Goal: Task Accomplishment & Management: Complete application form

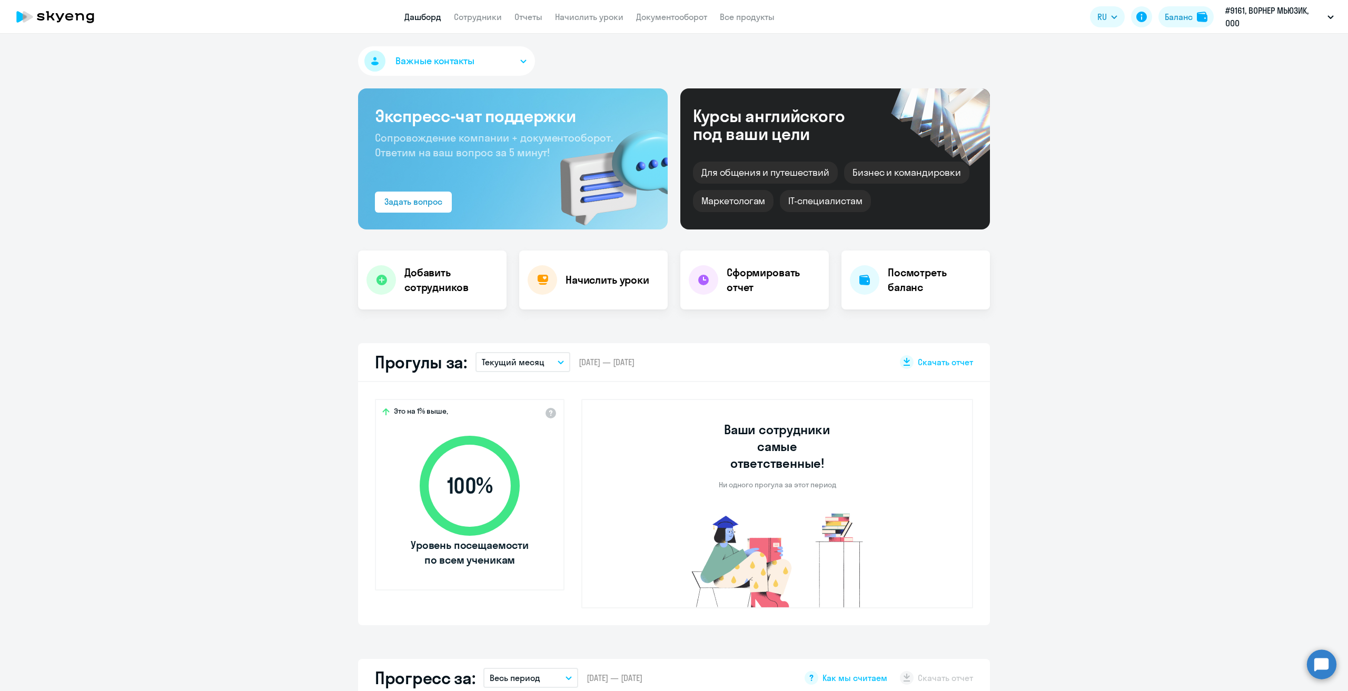
select select "30"
click at [482, 16] on link "Сотрудники" at bounding box center [478, 17] width 48 height 11
select select "30"
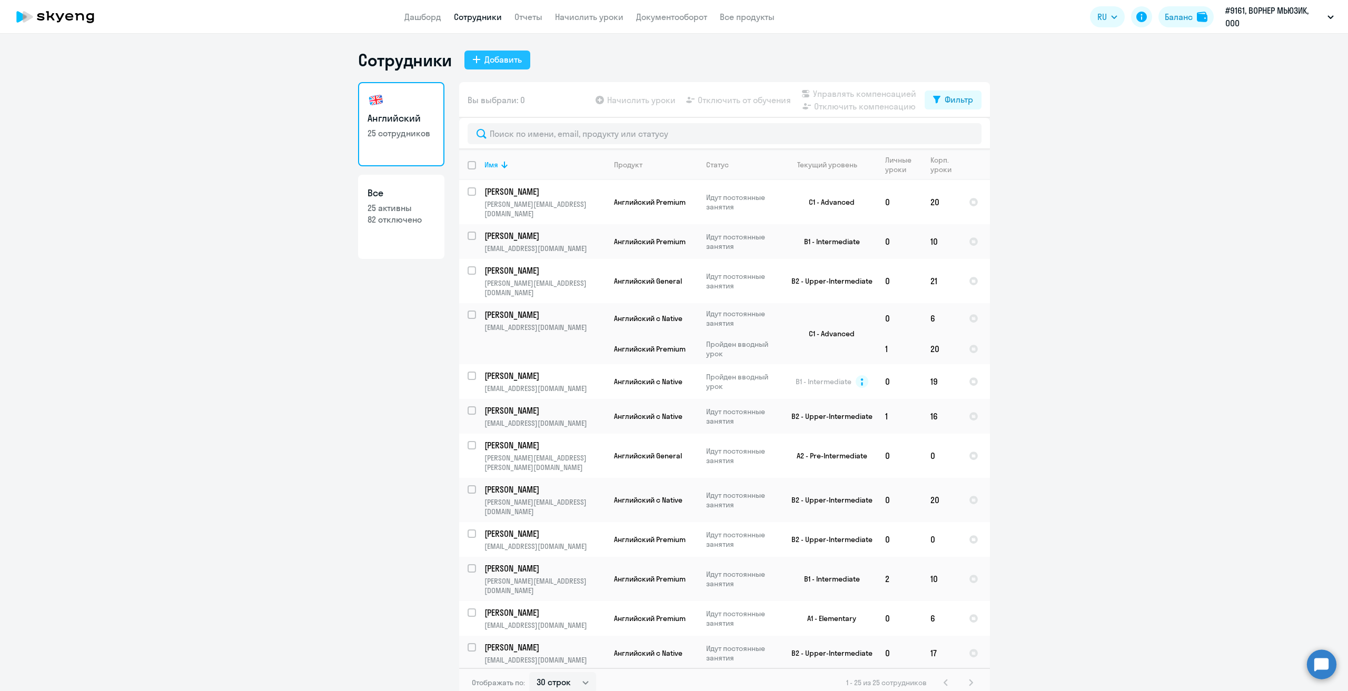
click at [494, 57] on div "Добавить" at bounding box center [502, 59] width 37 height 13
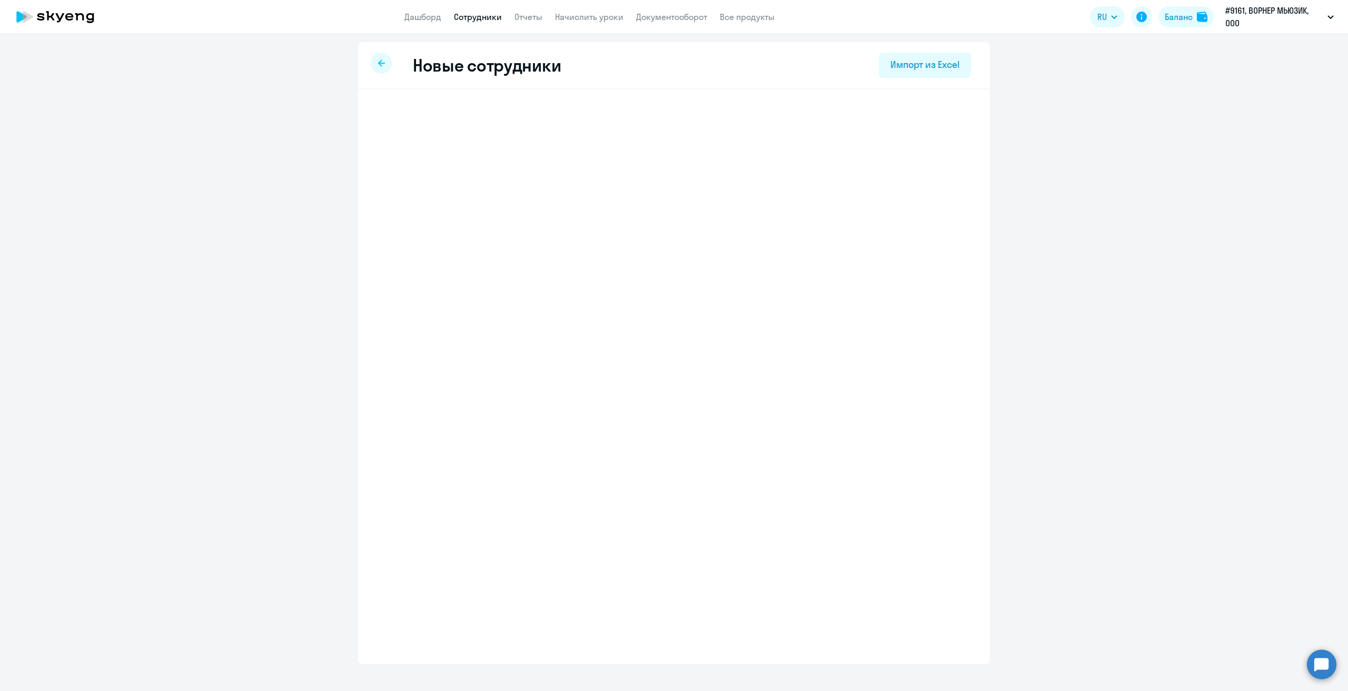
select select "english_adult_not_native_speaker"
select select "3"
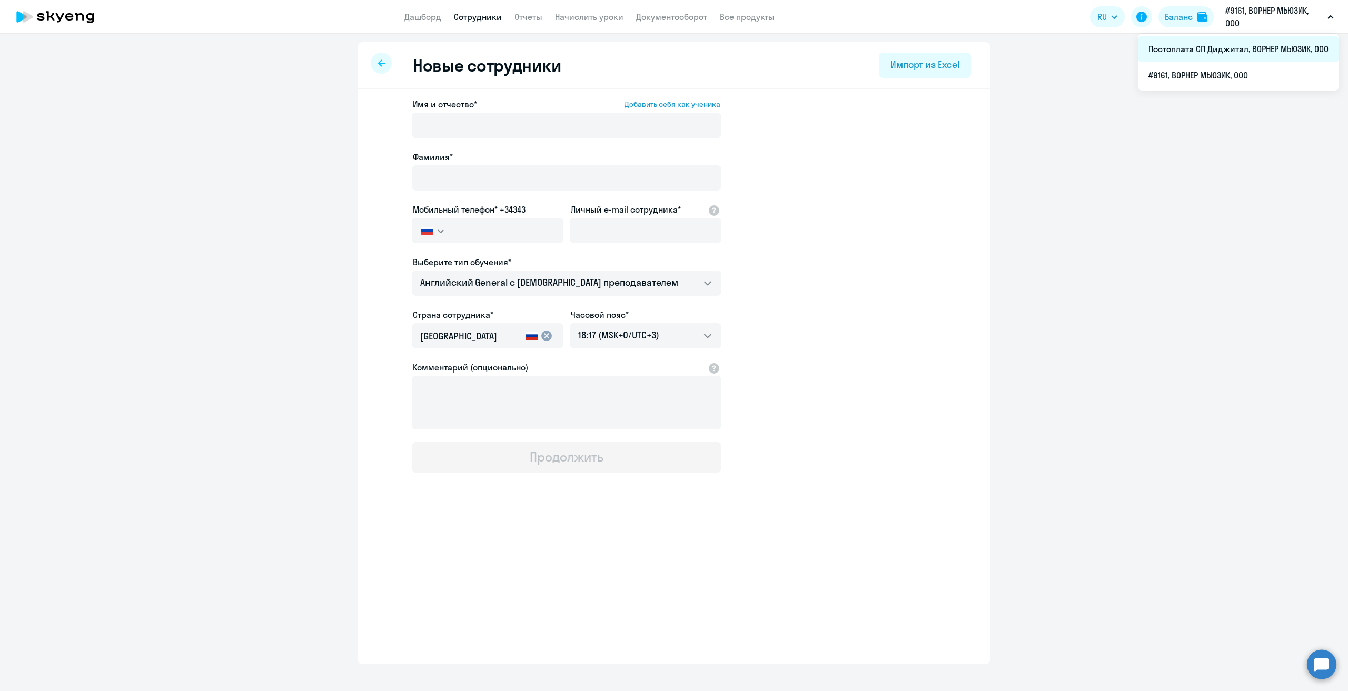
click at [1226, 54] on li "Постоплата СП Диджитал, ВОРНЕР МЬЮЗИК, ООО" at bounding box center [1238, 49] width 201 height 26
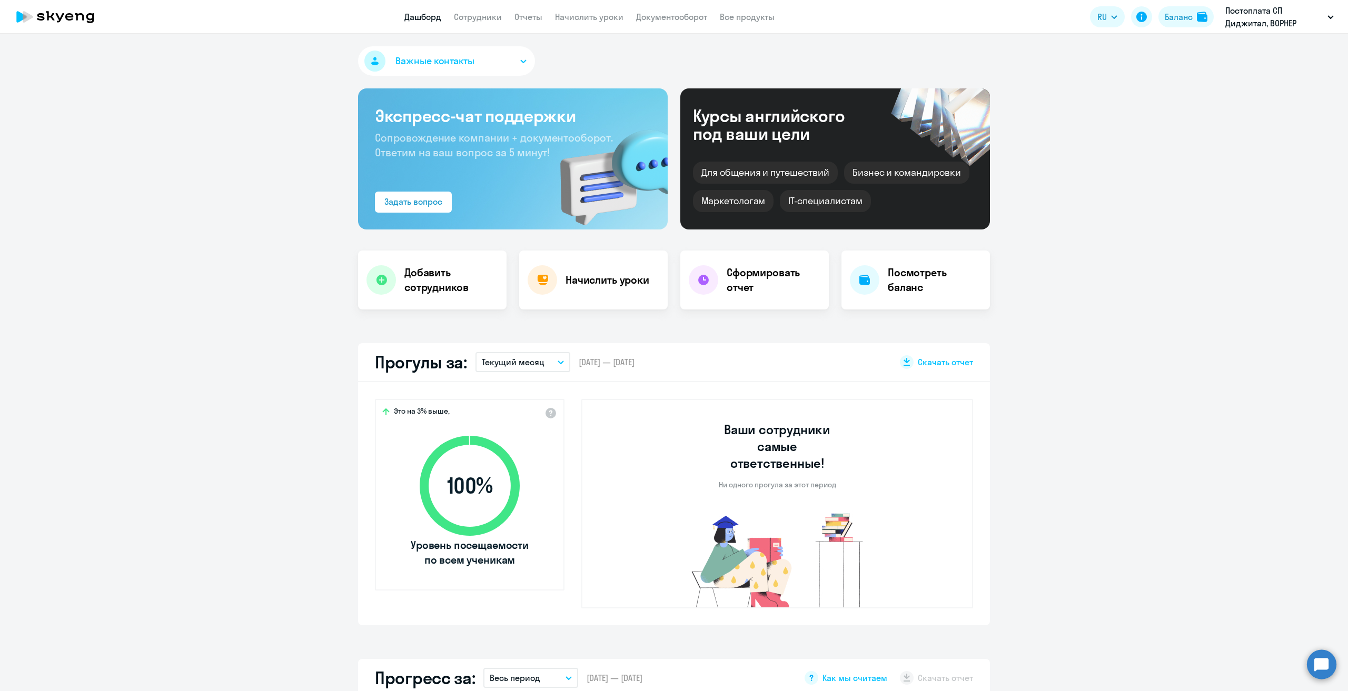
select select "30"
click at [472, 21] on link "Сотрудники" at bounding box center [478, 17] width 48 height 11
select select "30"
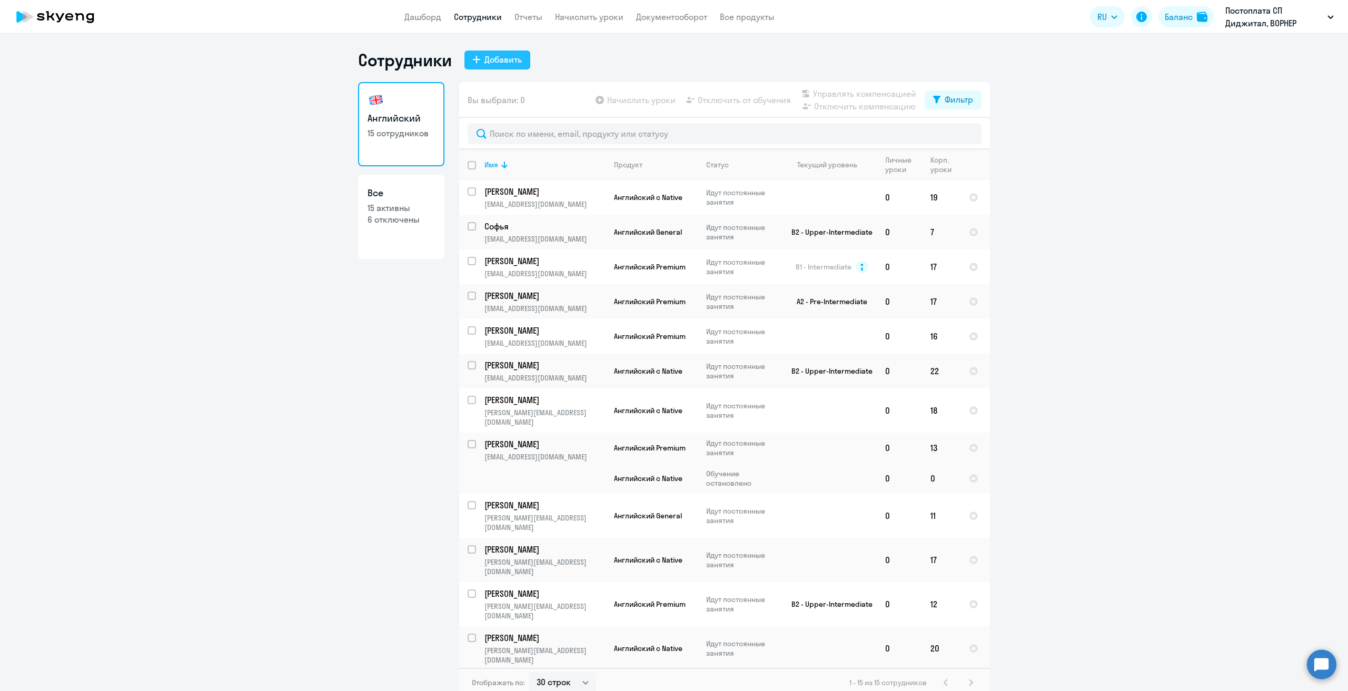
click at [494, 56] on div "Добавить" at bounding box center [502, 59] width 37 height 13
select select "english_adult_not_native_speaker"
select select "3"
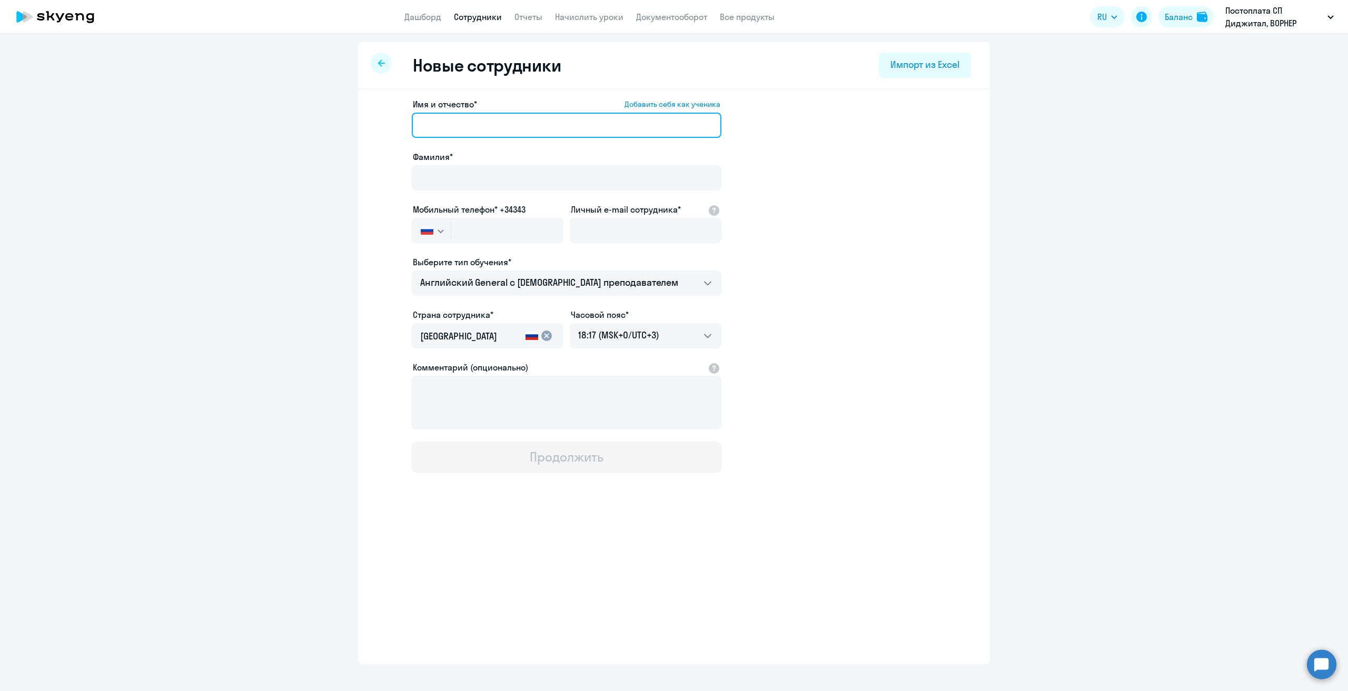
click at [519, 122] on input "Имя и отчество* Добавить себя как ученика" at bounding box center [567, 125] width 310 height 25
type input "Y"
type input "[PERSON_NAME]"
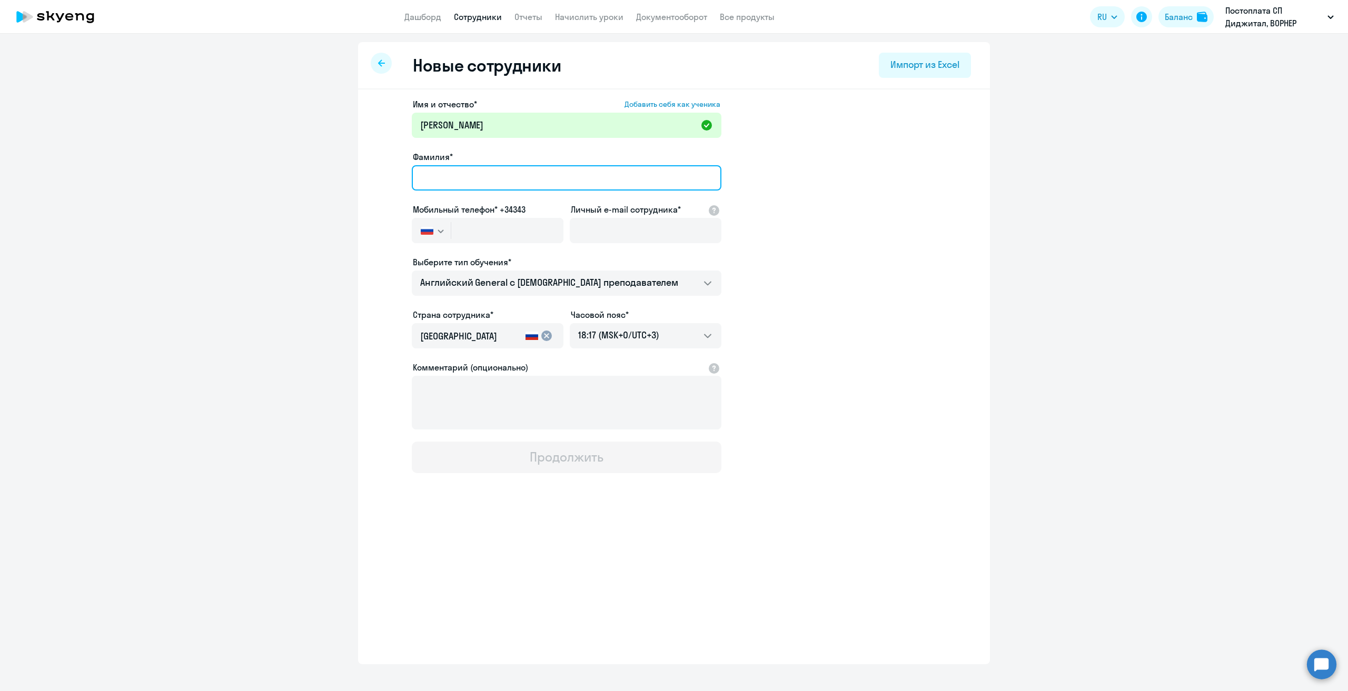
click at [496, 174] on input "Фамилия*" at bounding box center [567, 177] width 310 height 25
type input "[PERSON_NAME]"
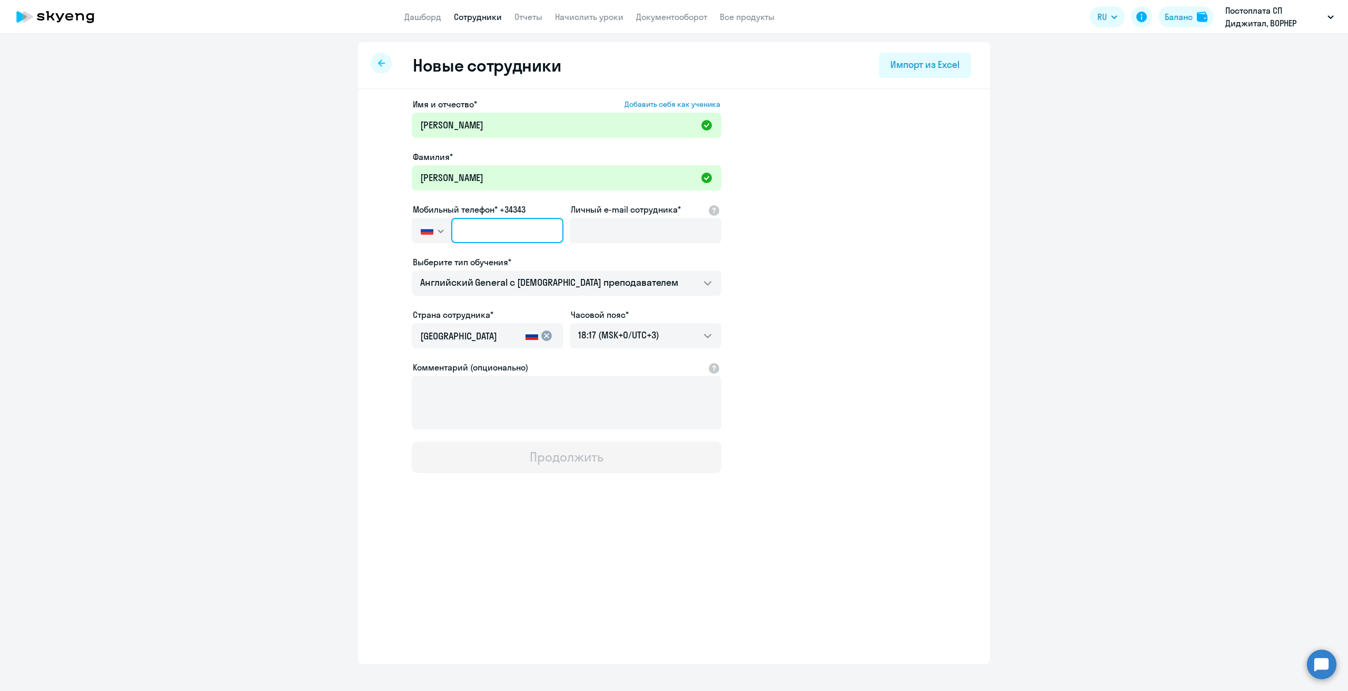
click at [514, 232] on input "text" at bounding box center [507, 230] width 112 height 25
paste input "[PHONE_NUMBER]"
type input "[PHONE_NUMBER]"
click at [634, 234] on input "Личный e-mail сотрудника*" at bounding box center [646, 230] width 152 height 25
paste input "[PERSON_NAME][EMAIL_ADDRESS][DOMAIN_NAME]"
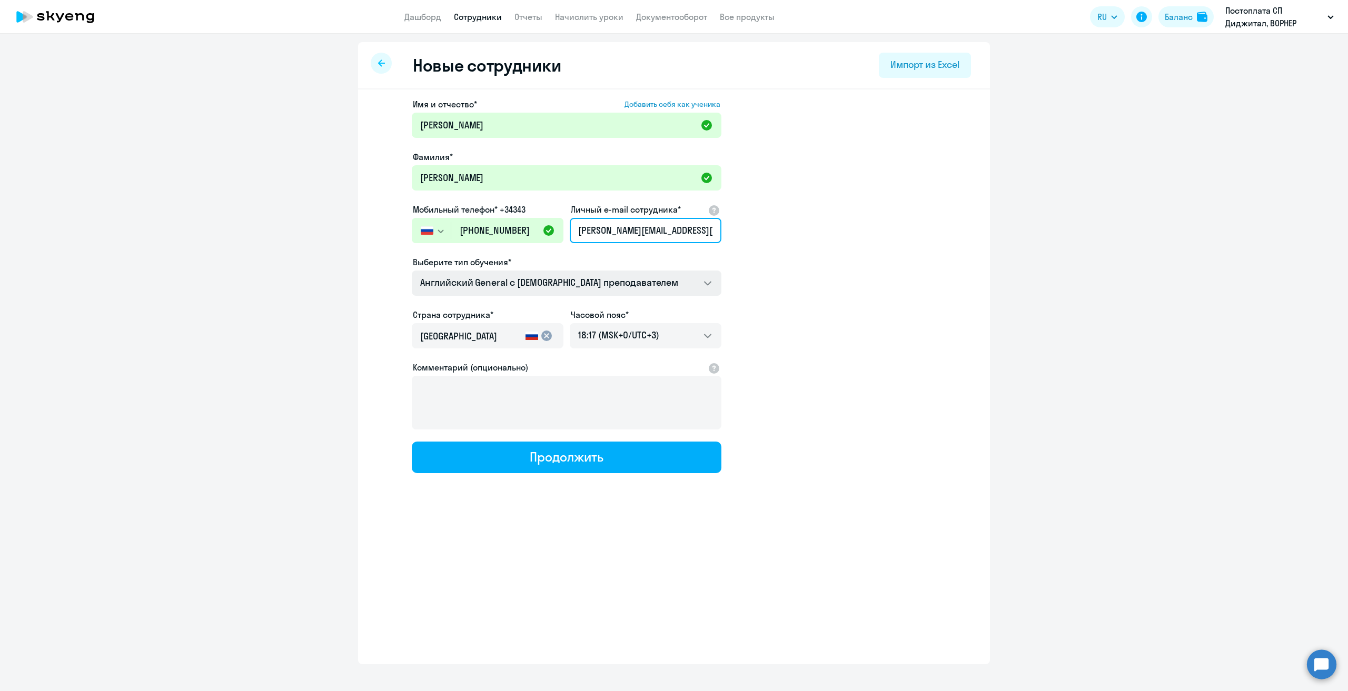
type input "[PERSON_NAME][EMAIL_ADDRESS][DOMAIN_NAME]"
click at [517, 284] on select "Английский General с [DEMOGRAPHIC_DATA] преподавателем Английский General с [DE…" at bounding box center [567, 283] width 310 height 25
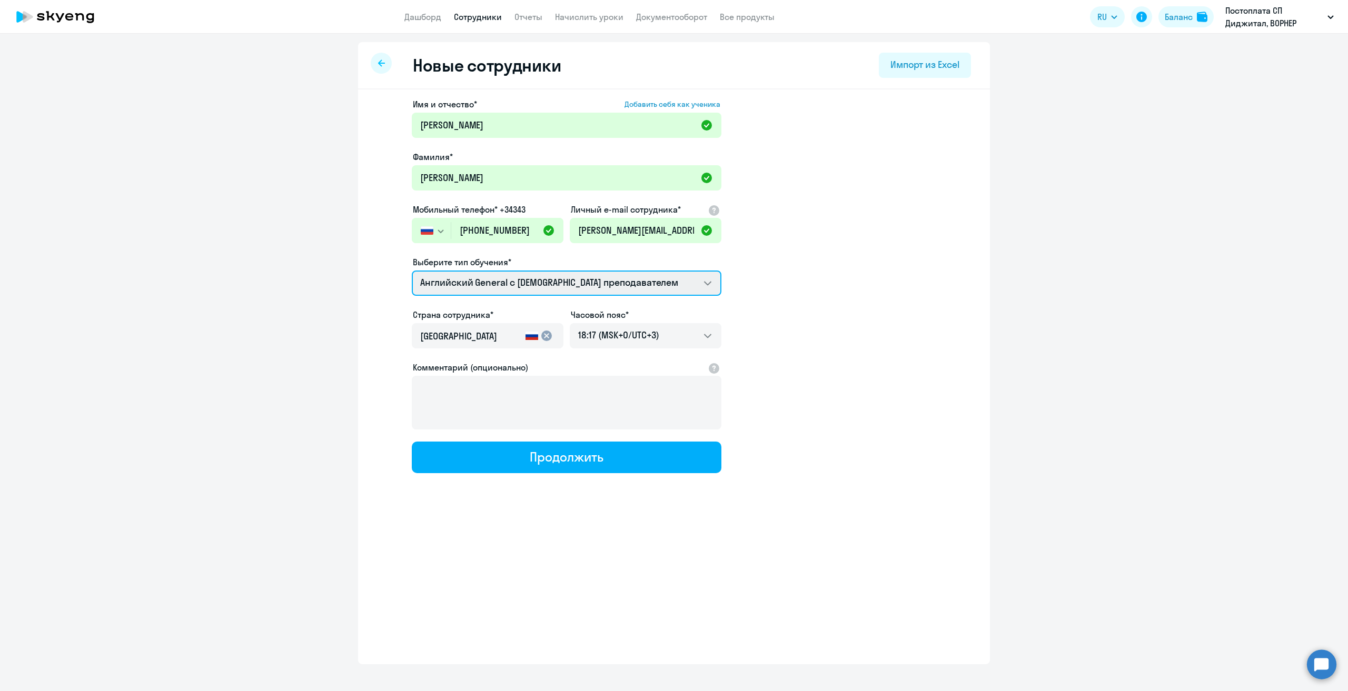
select select "english_adult_native_speaker"
click at [412, 271] on select "Английский General с [DEMOGRAPHIC_DATA] преподавателем Английский General с [DE…" at bounding box center [567, 283] width 310 height 25
click at [831, 338] on app-new-student-form "Имя и отчество* Добавить себя как ученика [PERSON_NAME]* [PERSON_NAME] Мобильны…" at bounding box center [674, 285] width 598 height 375
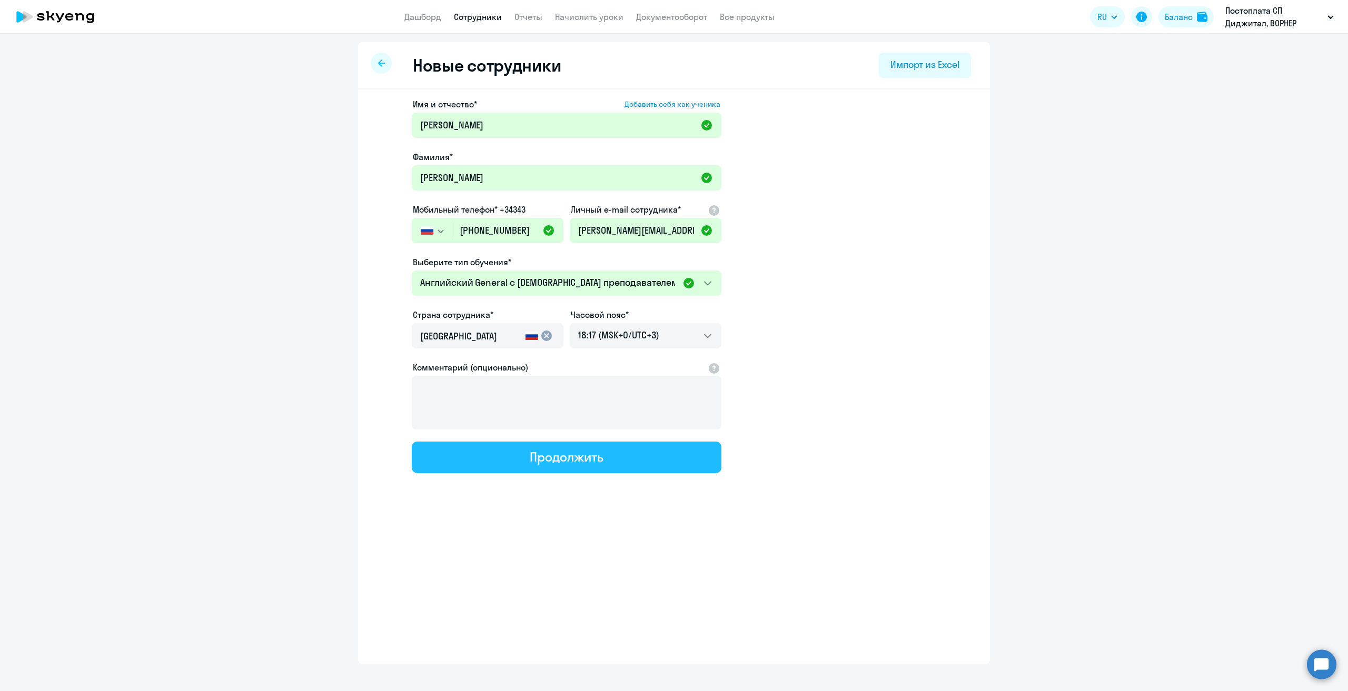
click at [494, 459] on button "Продолжить" at bounding box center [567, 458] width 310 height 32
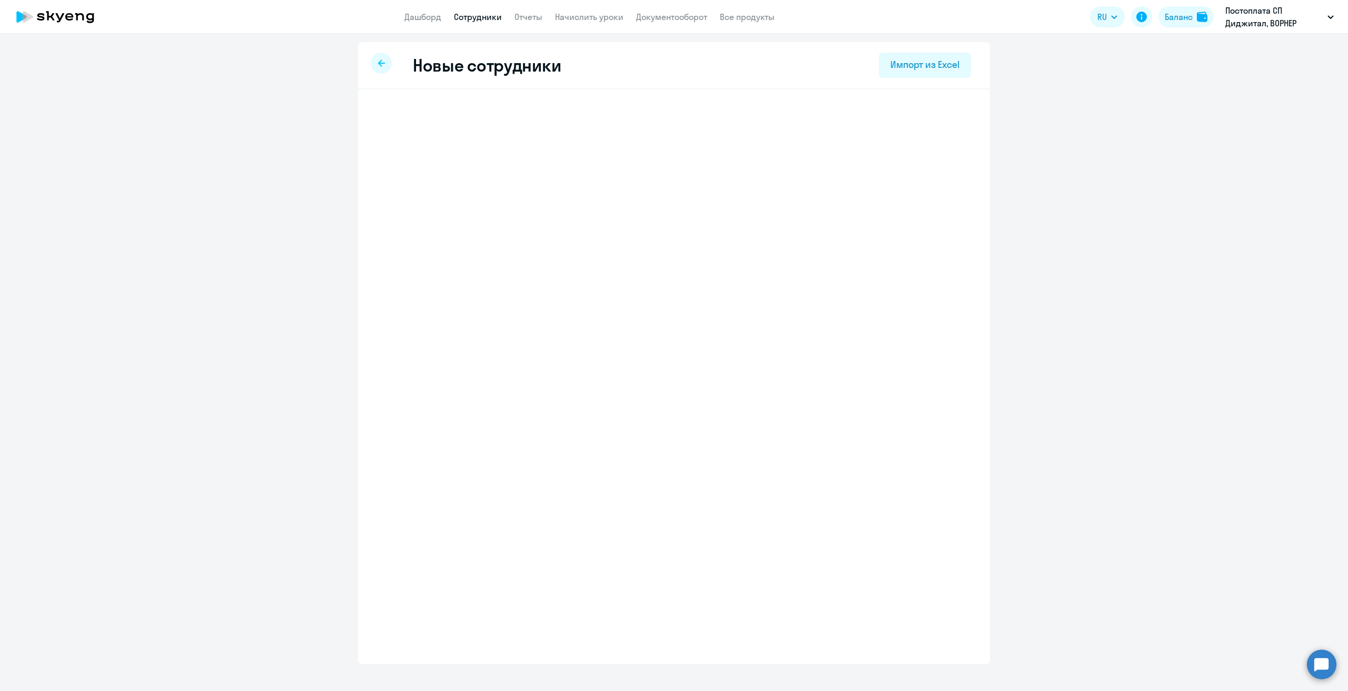
select select "english_adult_native_speaker"
select select "3"
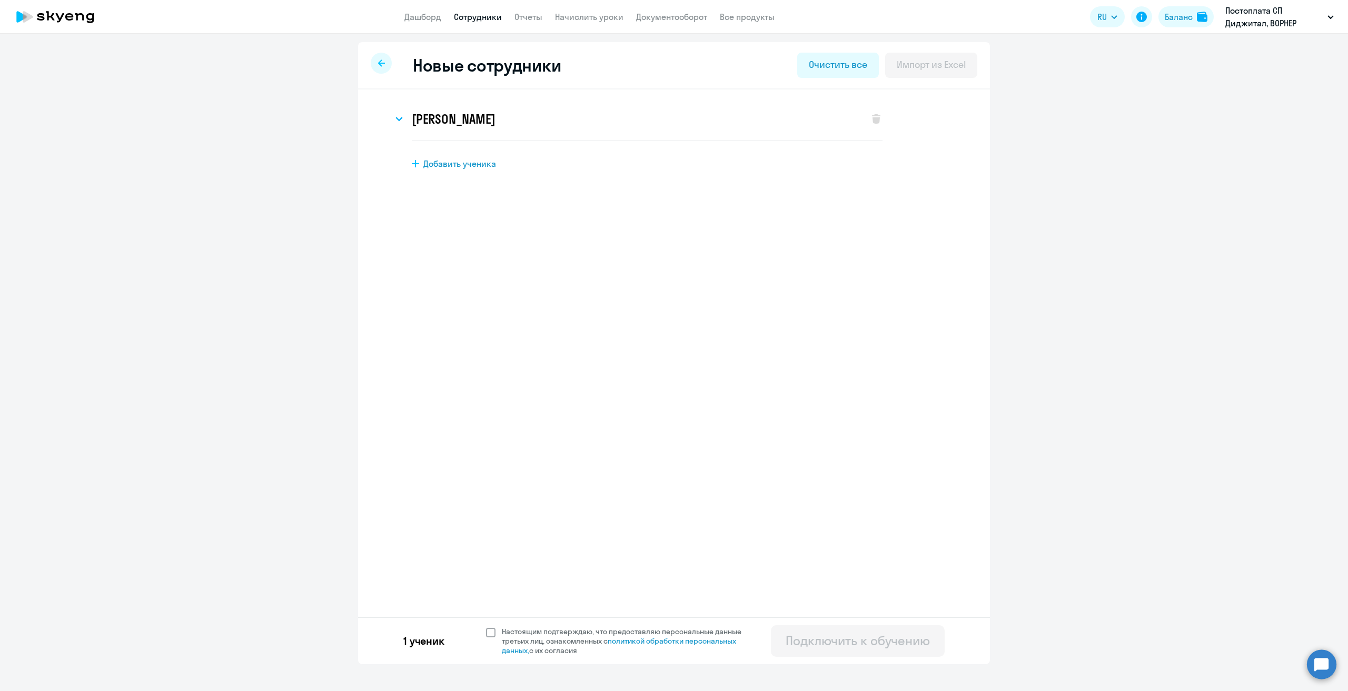
click at [493, 631] on span at bounding box center [490, 632] width 9 height 9
click at [486, 627] on input "Настоящим подтверждаю, что предоставляю персональные данные третьих лиц, ознако…" at bounding box center [486, 627] width 1 height 1
checkbox input "true"
click at [820, 639] on div "Подключить к обучению" at bounding box center [858, 640] width 144 height 17
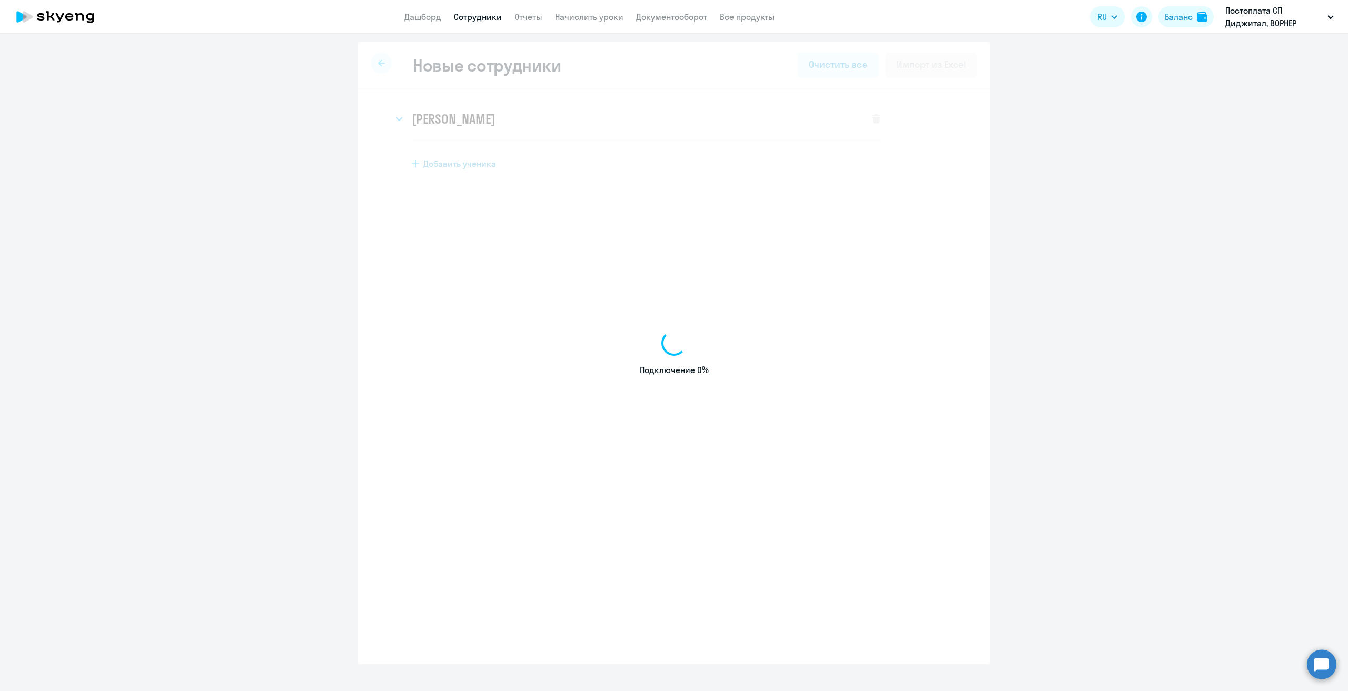
select select "english_adult_not_native_speaker"
select select "3"
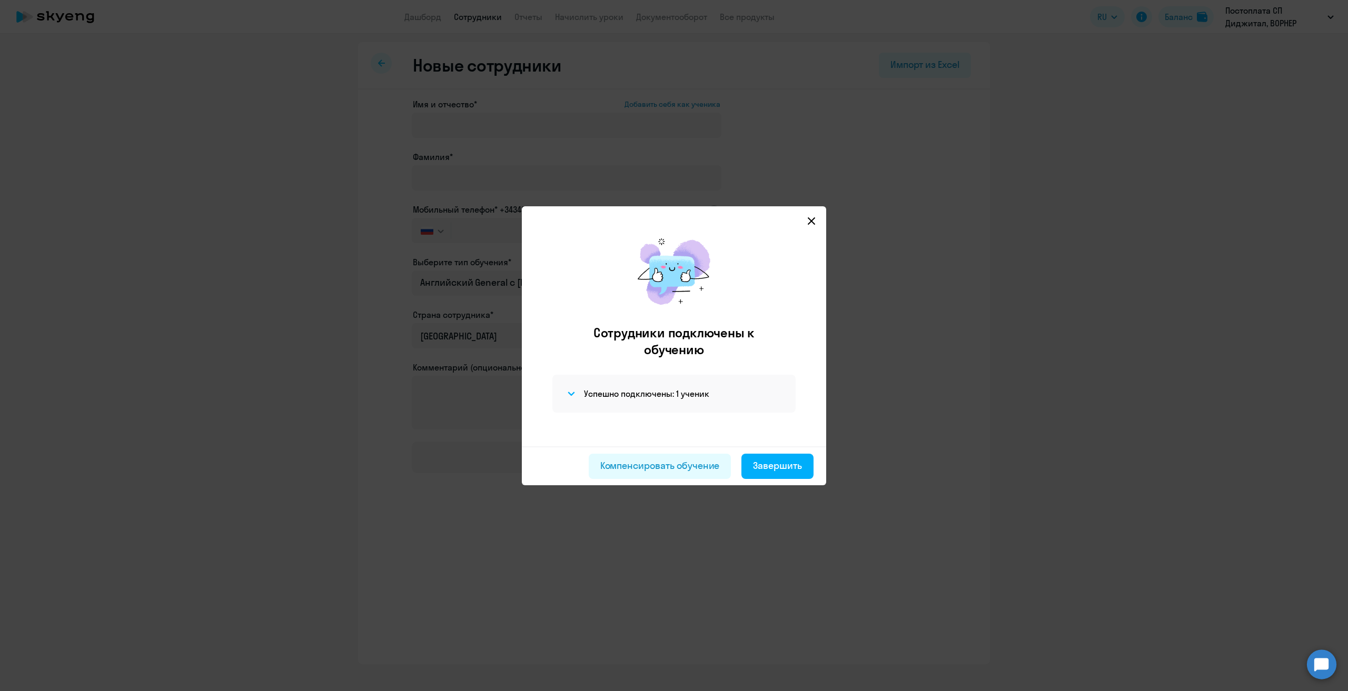
drag, startPoint x: 774, startPoint y: 472, endPoint x: 824, endPoint y: 283, distance: 196.2
click at [0, 0] on app-connection-results "Сотрудники подключены к обучению Успешно подключены: 1 ученик Компенсировать об…" at bounding box center [0, 0] width 0 height 0
click at [809, 221] on icon at bounding box center [811, 221] width 8 height 8
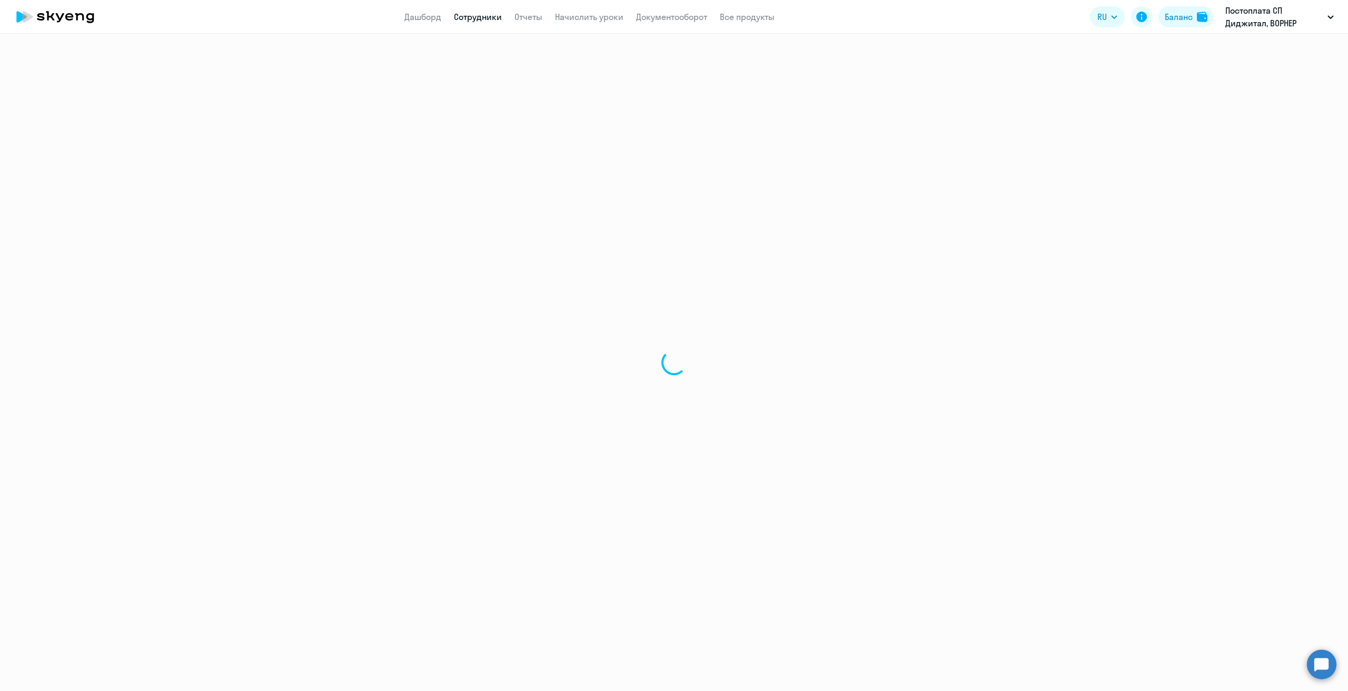
select select "30"
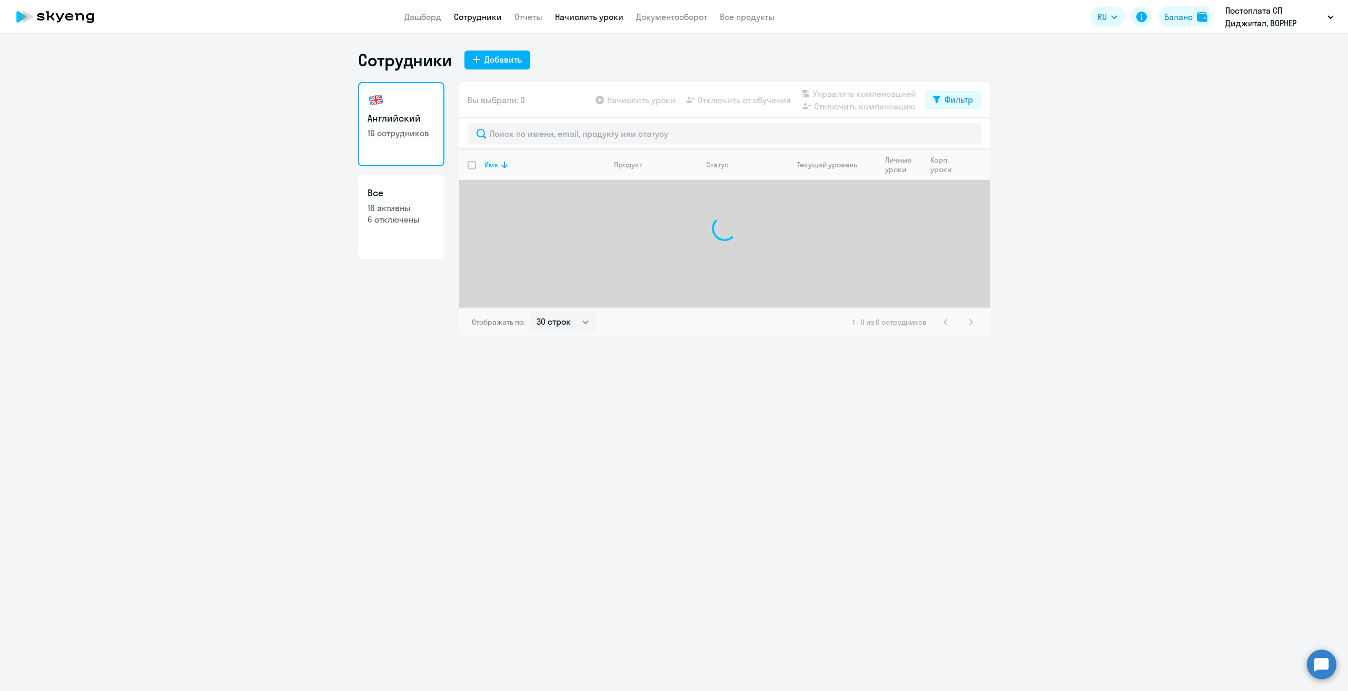
click at [567, 17] on link "Начислить уроки" at bounding box center [589, 17] width 68 height 11
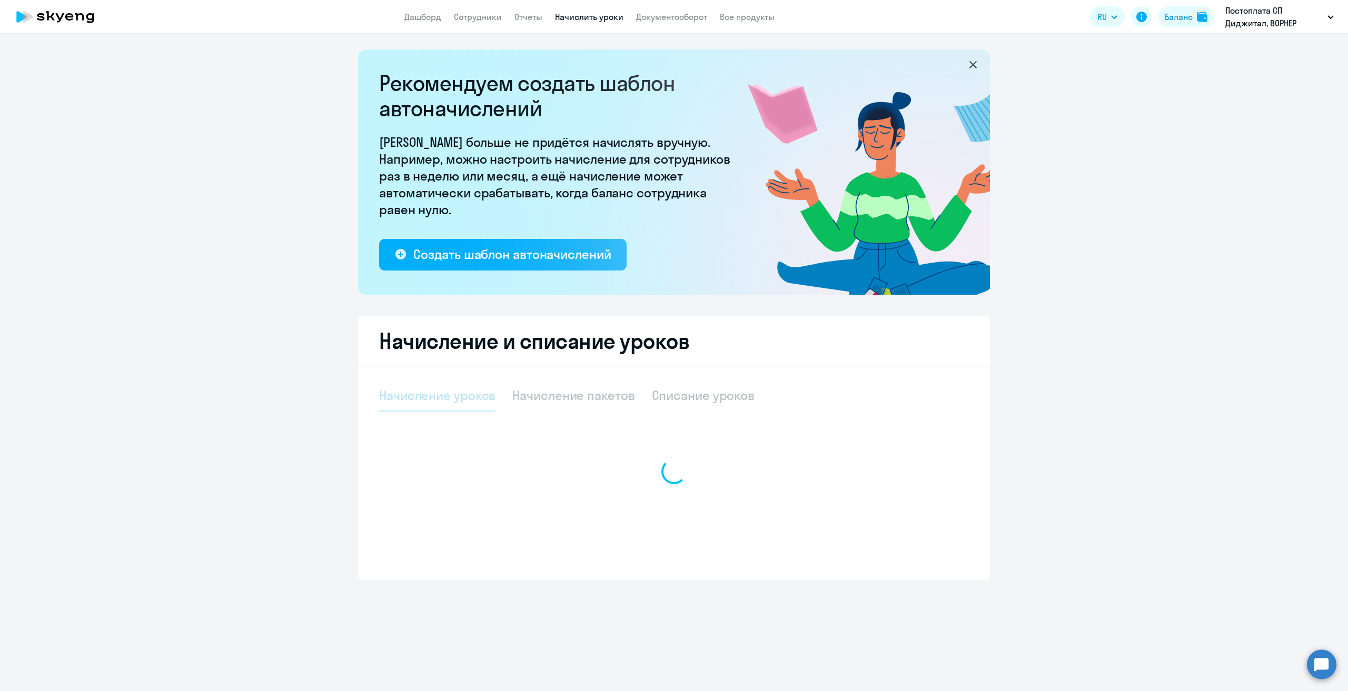
select select "10"
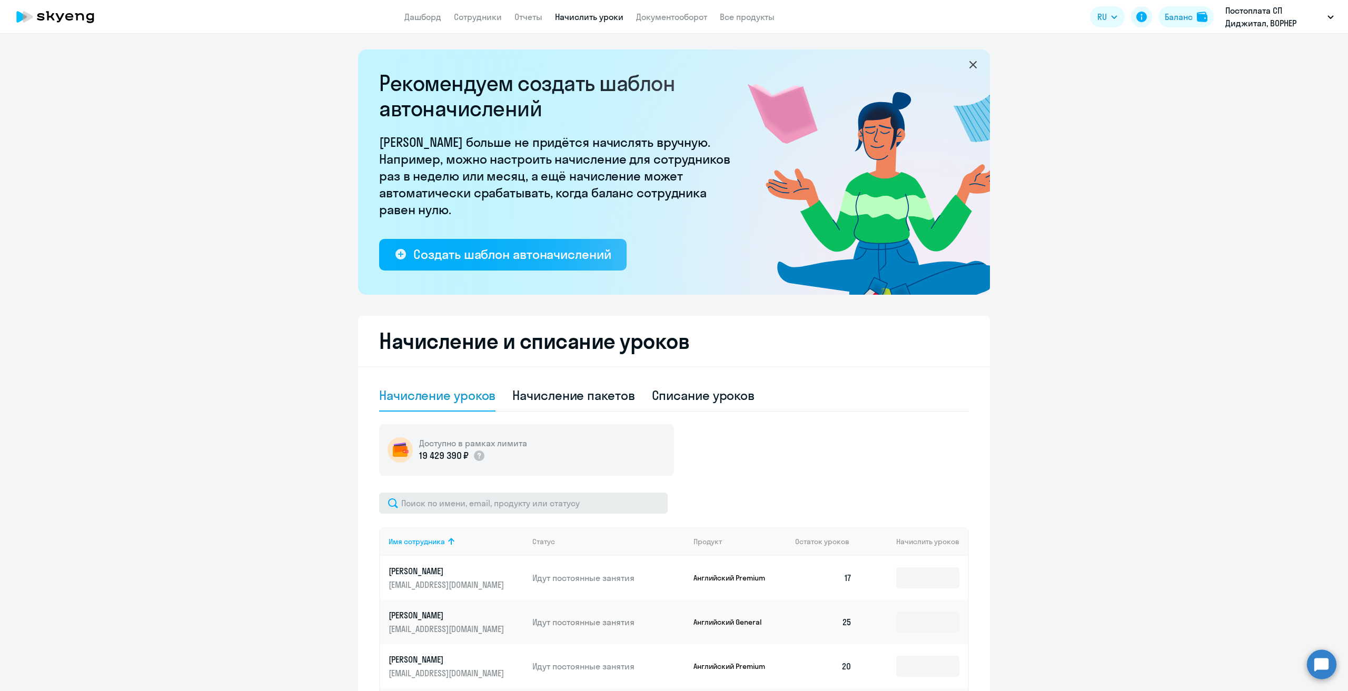
click at [464, 509] on input "text" at bounding box center [523, 503] width 289 height 21
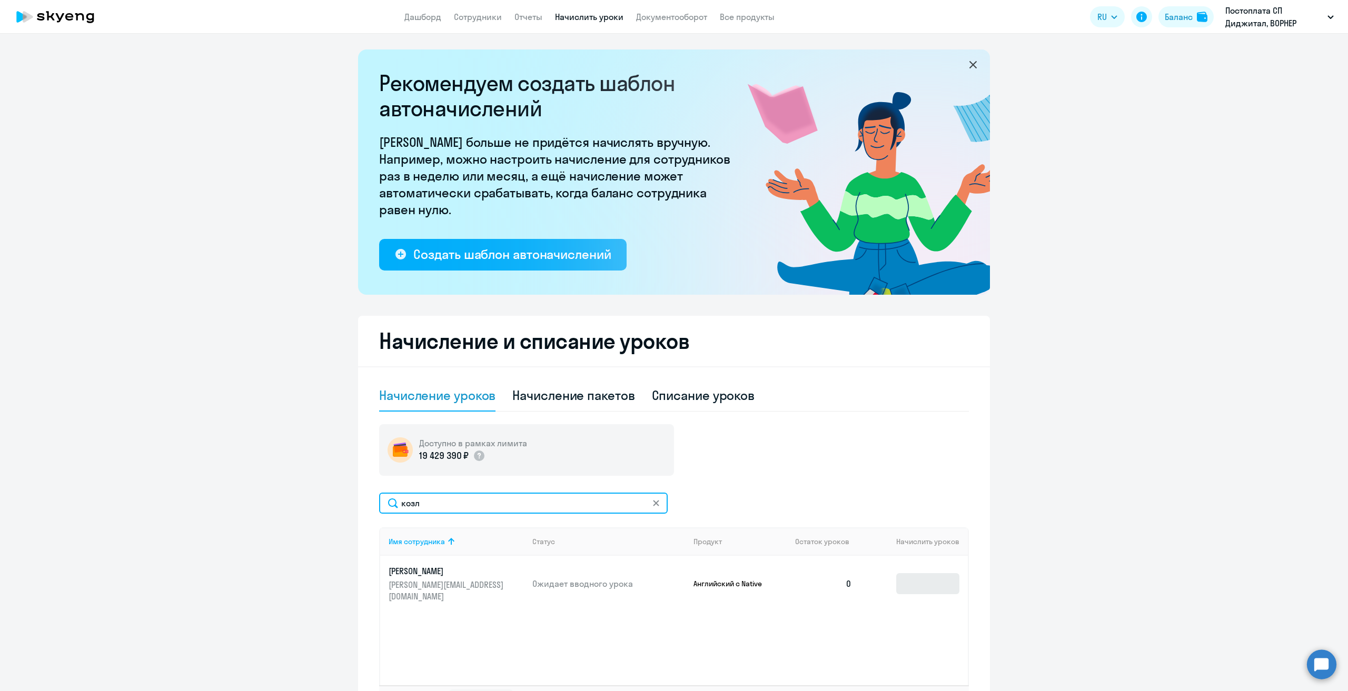
type input "козл"
click at [924, 573] on input at bounding box center [927, 583] width 63 height 21
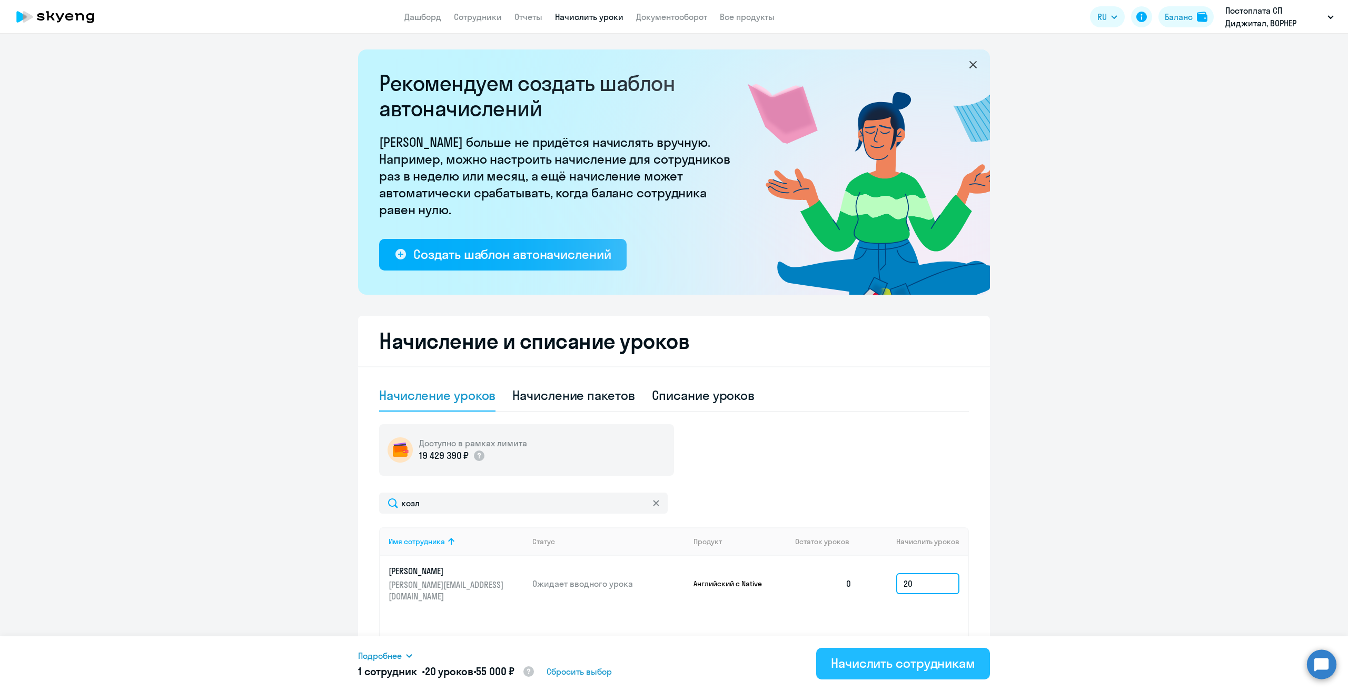
type input "20"
click at [846, 676] on button "Начислить сотрудникам" at bounding box center [903, 664] width 174 height 32
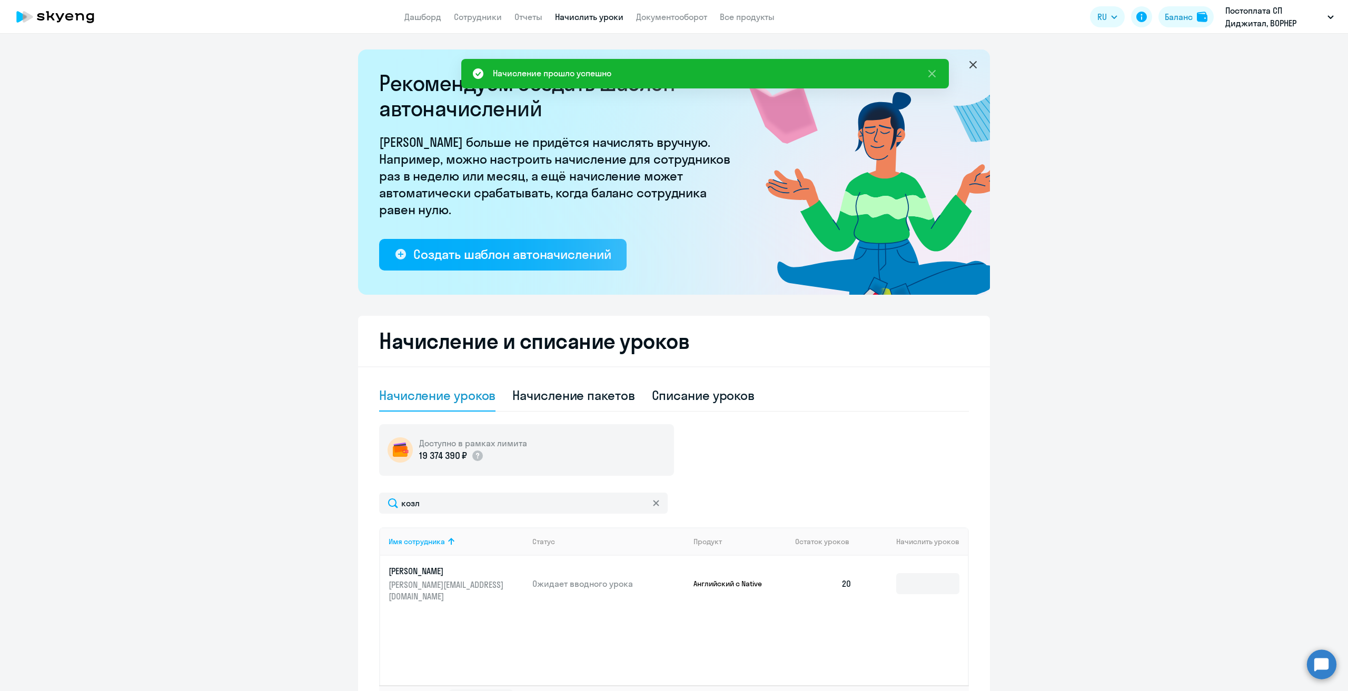
click at [471, 28] on app-header "Дашборд Сотрудники Отчеты Начислить уроки Документооборот Все продукты Дашборд …" at bounding box center [674, 17] width 1348 height 34
click at [470, 19] on link "Сотрудники" at bounding box center [478, 17] width 48 height 11
select select "30"
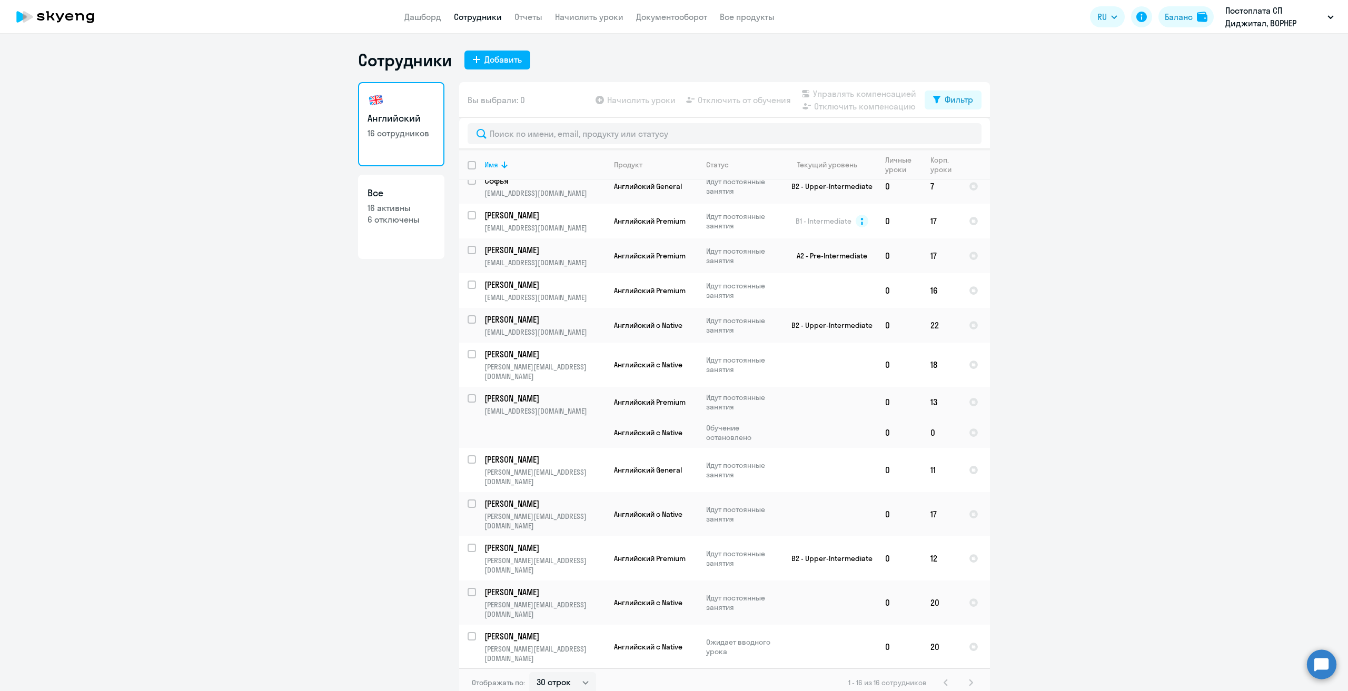
scroll to position [113, 0]
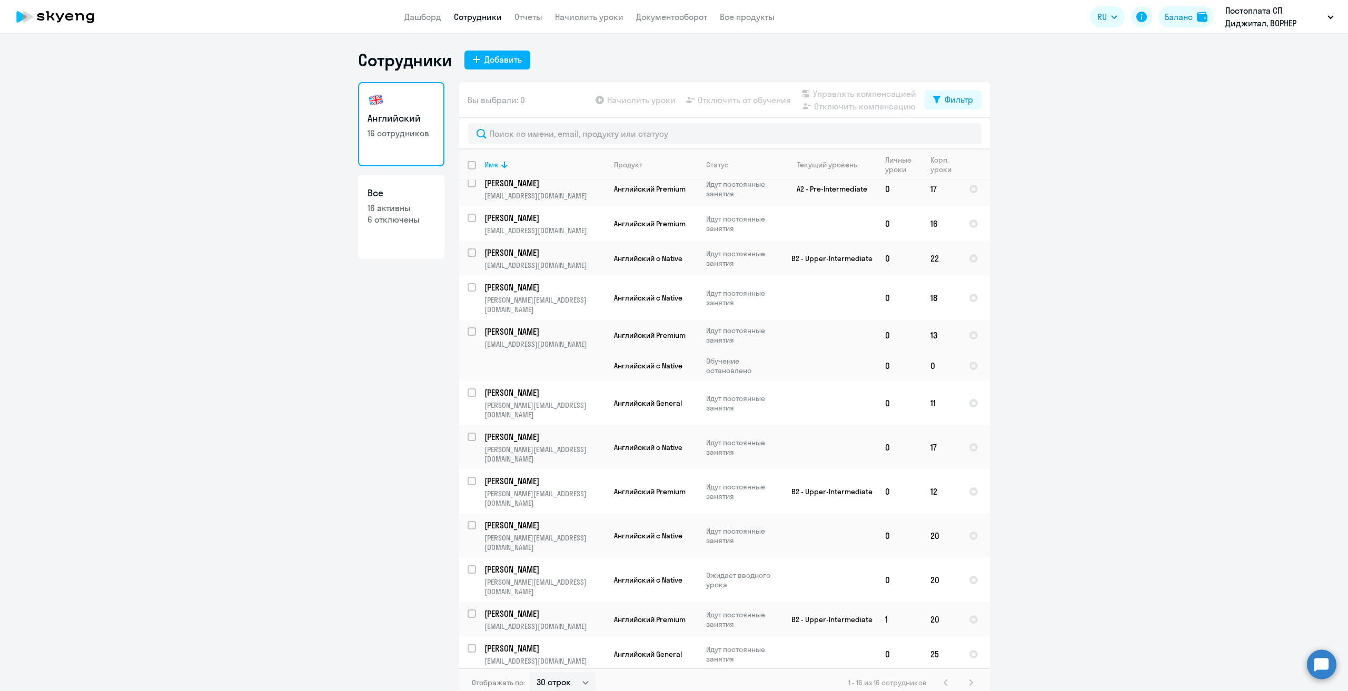
drag, startPoint x: 986, startPoint y: 375, endPoint x: 981, endPoint y: 547, distance: 171.7
click at [981, 547] on div "Имя Продукт Статус Текущий уровень Личные уроки Корп. уроки [PERSON_NAME] [PERS…" at bounding box center [724, 409] width 531 height 519
